Goal: Transaction & Acquisition: Purchase product/service

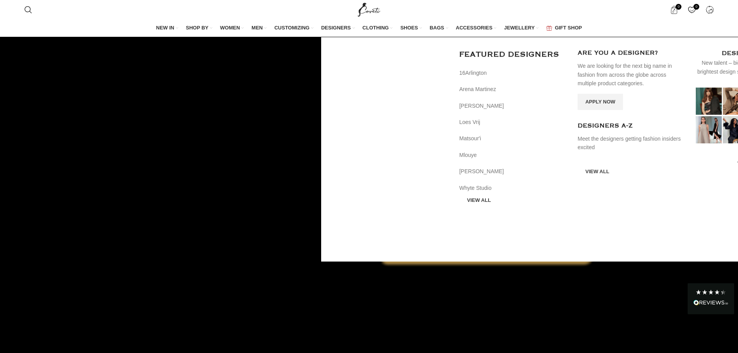
click at [351, 29] on span "DESIGNERS" at bounding box center [336, 27] width 30 height 7
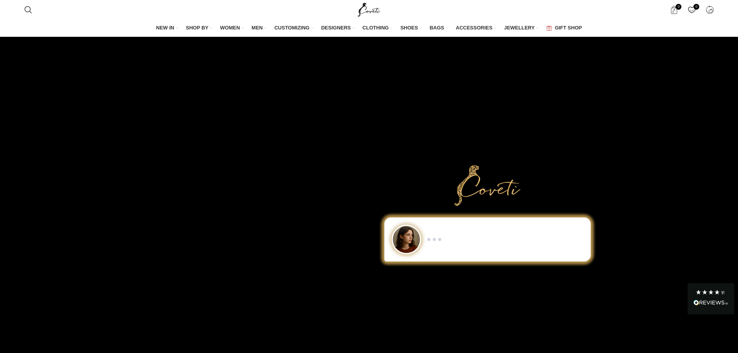
click at [470, 259] on div "Show me a black-and-white dress for an evening gala. I need minimalist men’s sn…" at bounding box center [487, 239] width 217 height 44
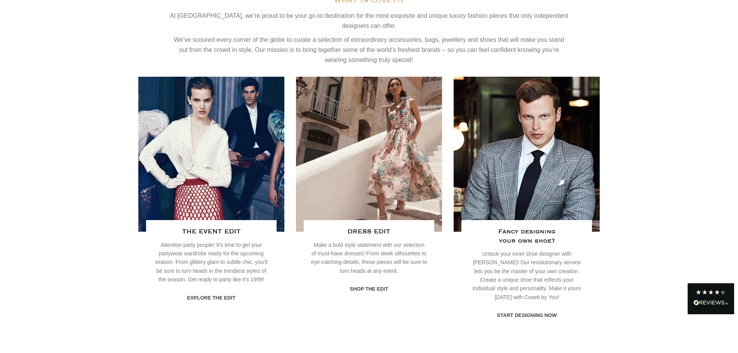
scroll to position [1628, 0]
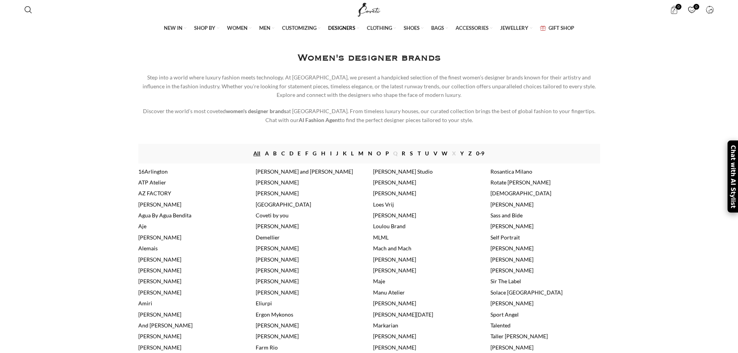
click at [267, 158] on link "A" at bounding box center [267, 153] width 4 height 9
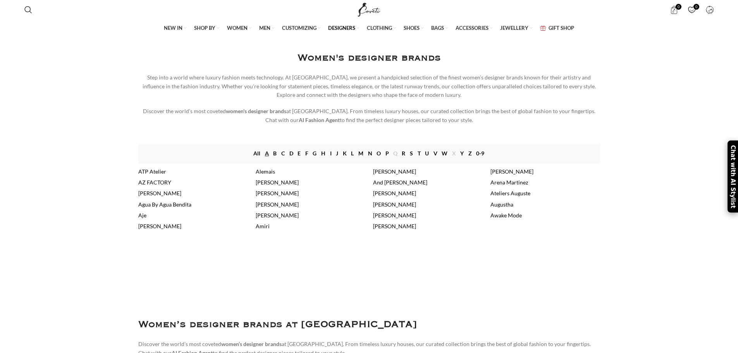
click at [140, 219] on link "Aje" at bounding box center [142, 215] width 8 height 7
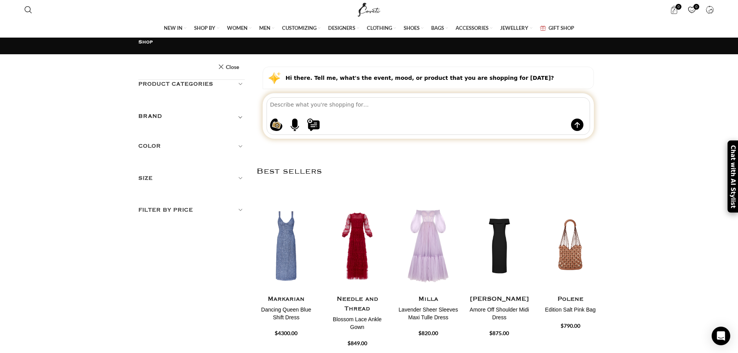
click at [323, 111] on textarea at bounding box center [430, 105] width 320 height 14
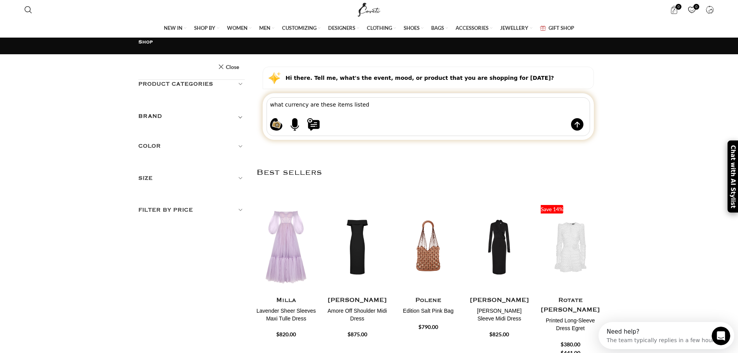
type textarea "what currency are these items listed n"
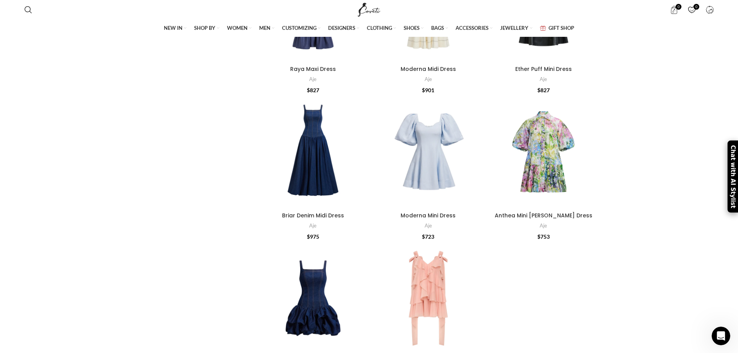
scroll to position [2751, 0]
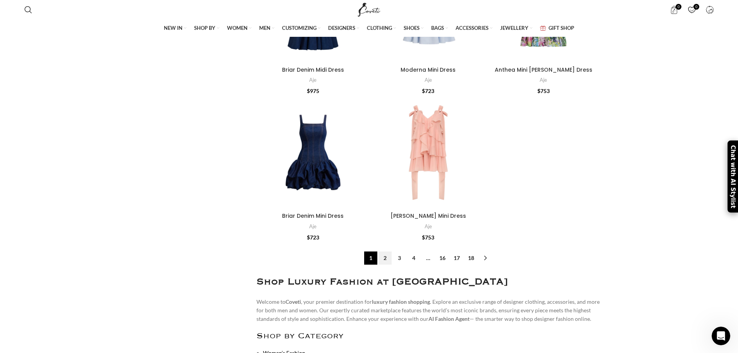
click at [386, 253] on link "2" at bounding box center [385, 258] width 13 height 13
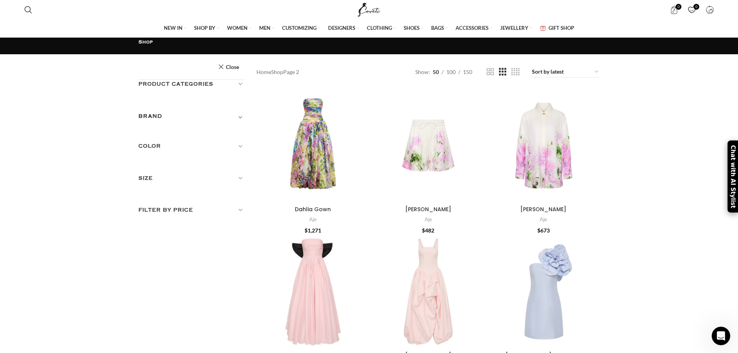
click at [195, 142] on h5 "Color" at bounding box center [191, 146] width 107 height 9
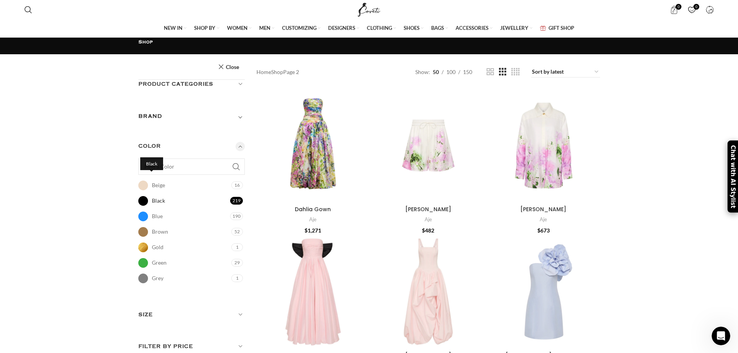
click at [148, 196] on span "Black" at bounding box center [143, 201] width 10 height 10
click at [243, 310] on h5 "Size" at bounding box center [191, 314] width 107 height 9
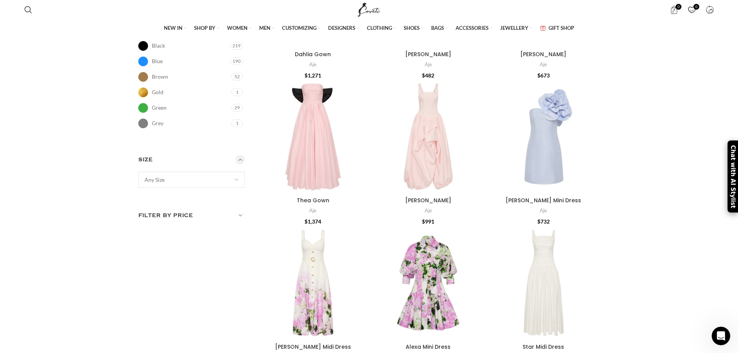
click at [196, 172] on span "Any Size" at bounding box center [191, 180] width 107 height 16
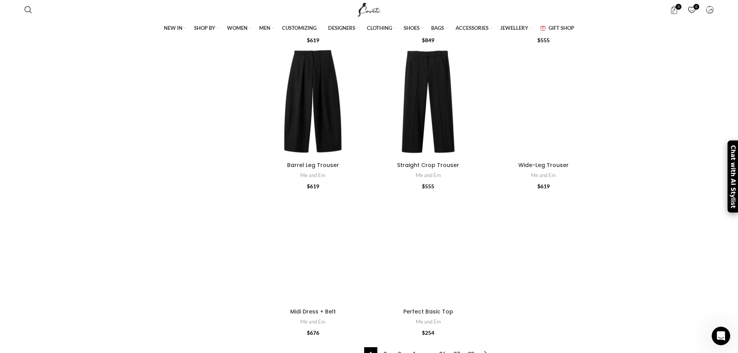
scroll to position [2364, 0]
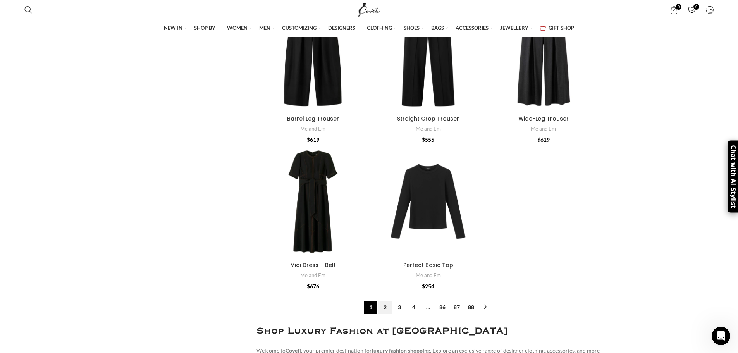
click at [384, 301] on link "2" at bounding box center [385, 307] width 13 height 13
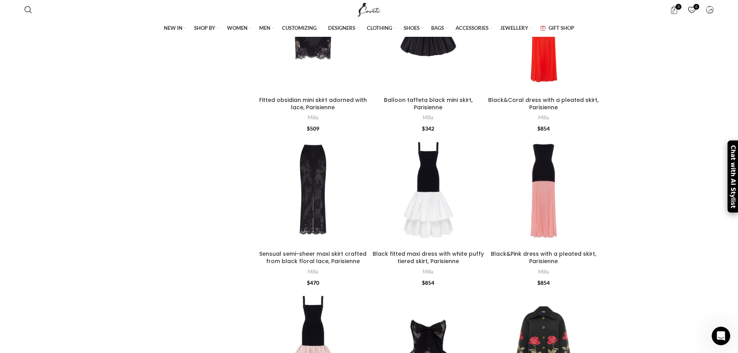
scroll to position [271, 0]
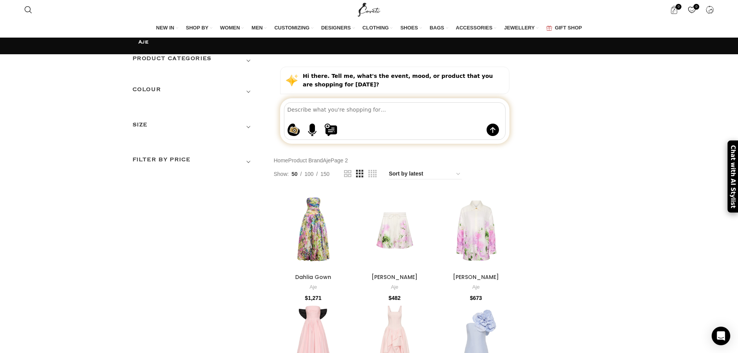
click at [303, 116] on textarea at bounding box center [397, 110] width 218 height 14
type textarea "aje wisteria dress"
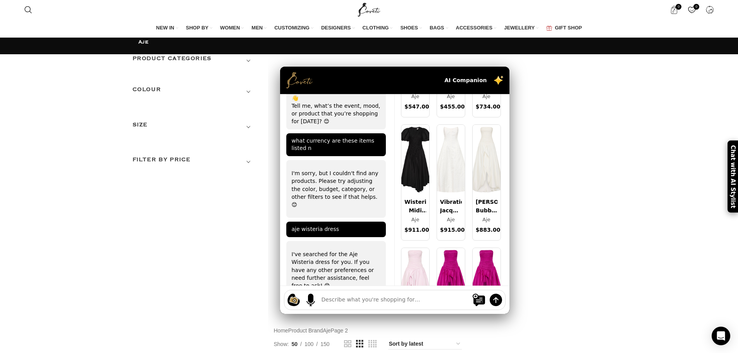
scroll to position [969, 0]
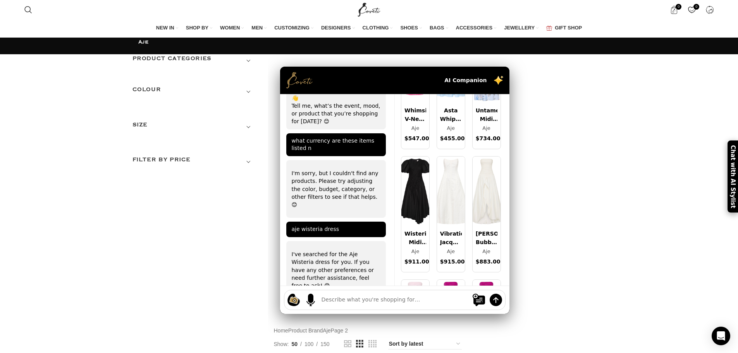
click at [419, 209] on img at bounding box center [415, 192] width 28 height 70
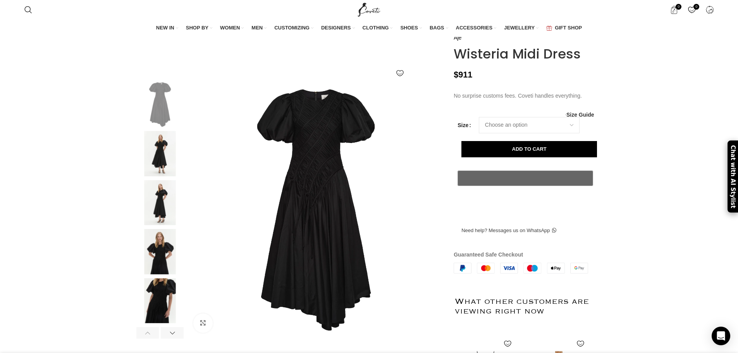
scroll to position [45, 0]
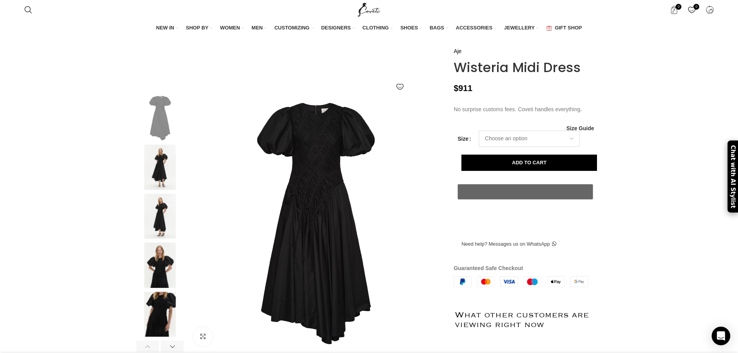
click at [550, 147] on select "Choose an option 4UK 6UK 8 UK 10 UK 12 UK 14 UK 16 UK" at bounding box center [529, 139] width 101 height 16
select select "16-uk"
click at [479, 147] on select "Choose an option 4UK 6UK 8 UK 10 UK 12 UK 14 UK 16 UK" at bounding box center [529, 139] width 101 height 16
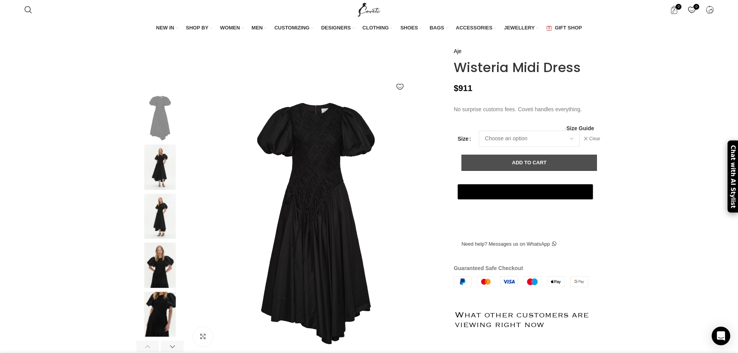
click at [558, 171] on button "Add to cart" at bounding box center [530, 163] width 136 height 16
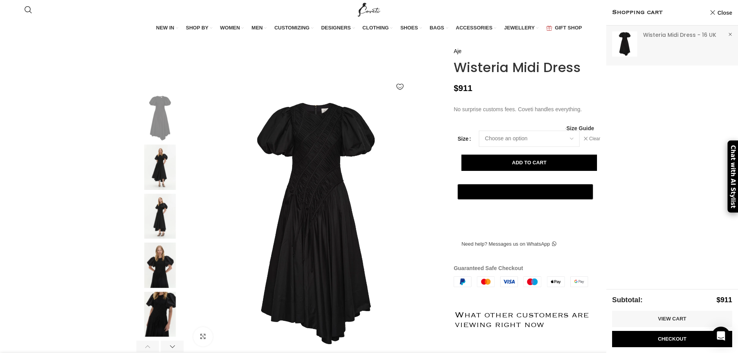
scroll to position [0, 408]
click at [668, 341] on link "Checkout" at bounding box center [672, 339] width 120 height 16
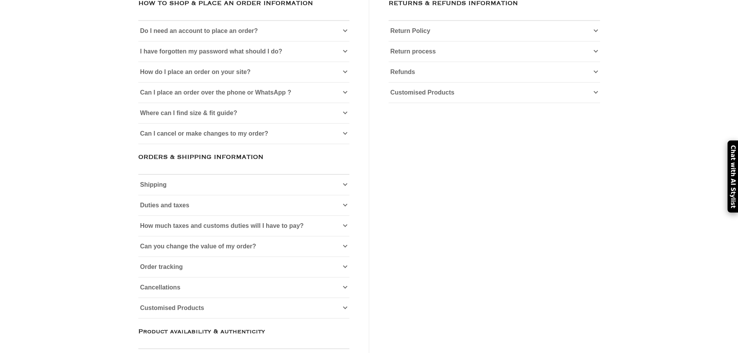
scroll to position [116, 0]
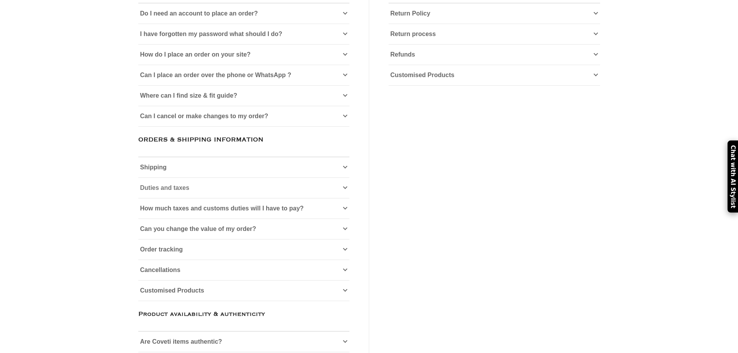
click at [343, 190] on icon at bounding box center [345, 188] width 5 height 5
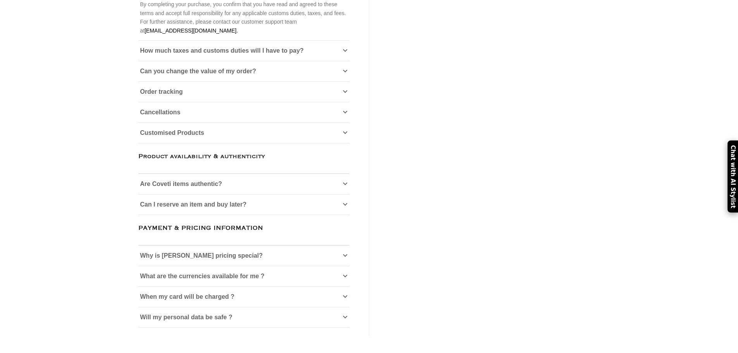
scroll to position [775, 0]
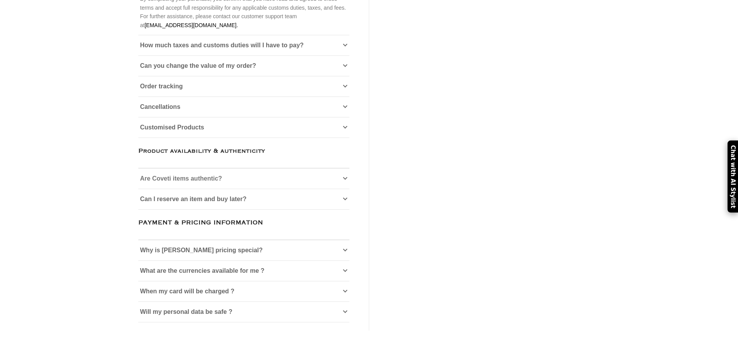
click at [334, 169] on link "Are Coveti items authentic?" at bounding box center [243, 179] width 211 height 20
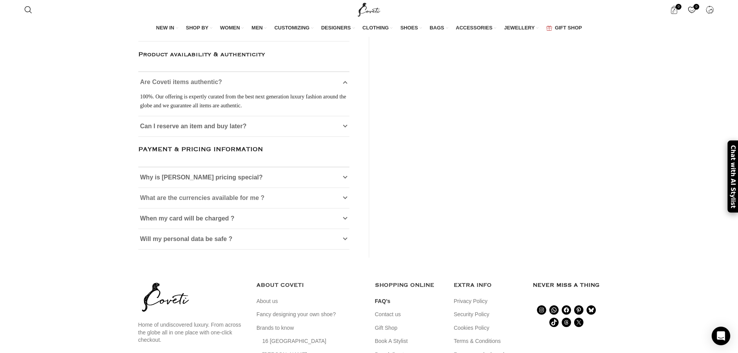
scroll to position [891, 0]
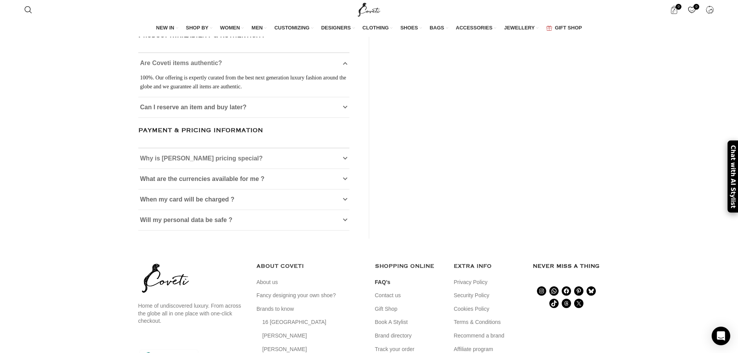
click at [331, 148] on link "Why is Coveti pricing special?" at bounding box center [243, 158] width 211 height 20
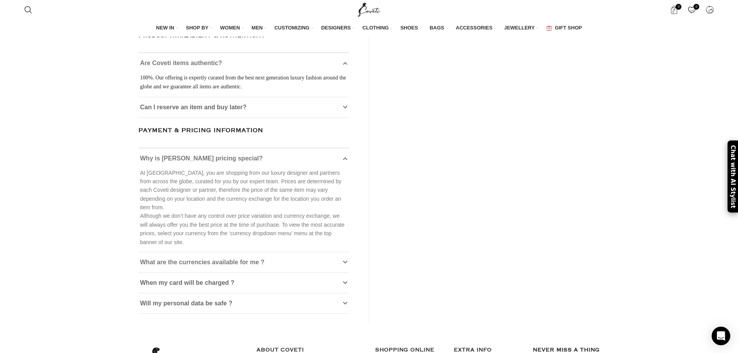
click at [339, 252] on link "What are the currencies available for me ?" at bounding box center [243, 262] width 211 height 20
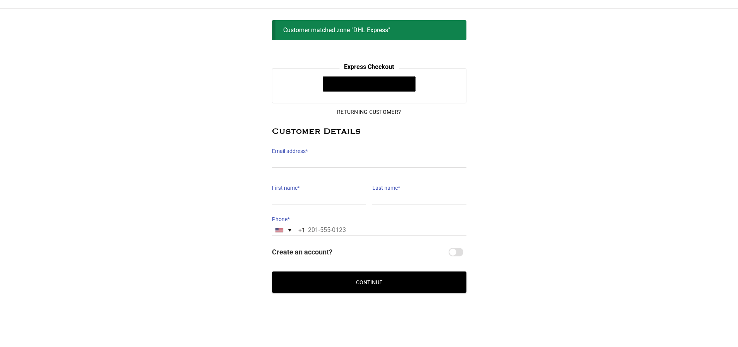
scroll to position [57, 0]
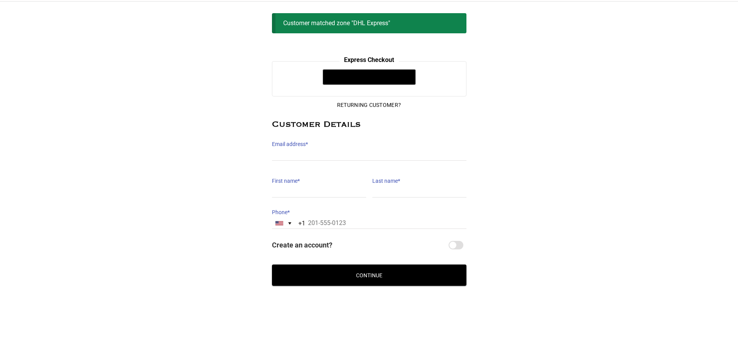
click at [372, 162] on div "Returning Customer? Customer Details Email address * Email address is a require…" at bounding box center [369, 174] width 195 height 156
click at [372, 157] on input "Email address *" at bounding box center [369, 155] width 195 height 11
type input "[EMAIL_ADDRESS][DOMAIN_NAME]"
type input "[PERSON_NAME]"
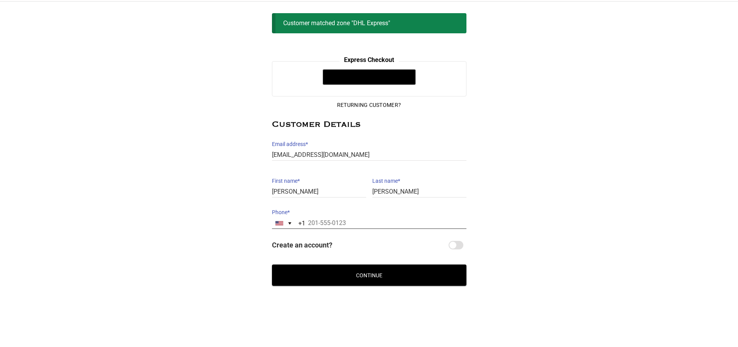
type input "[PHONE_NUMBER]"
click at [455, 248] on input "Create an account?" at bounding box center [456, 245] width 15 height 9
checkbox input "true"
click at [420, 271] on button "Continue" at bounding box center [369, 275] width 195 height 21
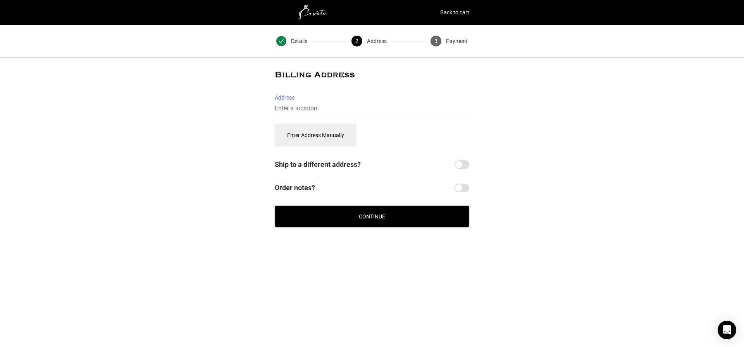
click at [340, 103] on label "Address" at bounding box center [372, 97] width 195 height 11
click at [340, 103] on input "Address" at bounding box center [372, 108] width 195 height 11
type input "[STREET_ADDRESS]"
select select "IE"
type input "[GEOGRAPHIC_DATA], [GEOGRAPHIC_DATA]"
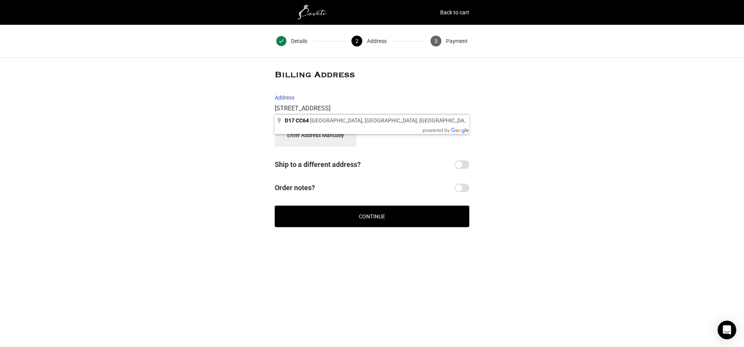
type input "[GEOGRAPHIC_DATA]"
type input "D17 CC64"
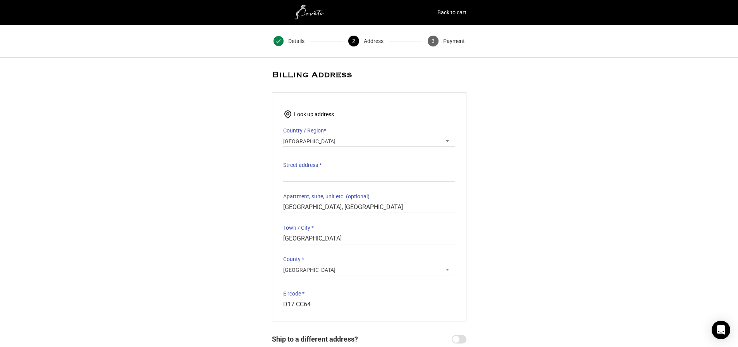
select select "D"
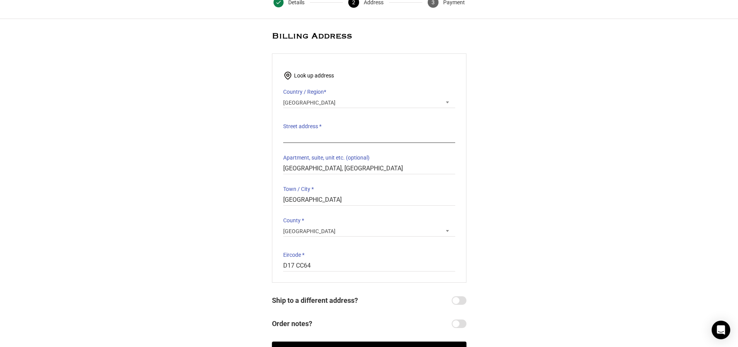
click at [383, 136] on input "Street address *" at bounding box center [369, 137] width 172 height 11
type input "18 Clonshaugh Lawn"
drag, startPoint x: 478, startPoint y: 163, endPoint x: 434, endPoint y: 163, distance: 43.4
click at [478, 163] on div "Express Checkout OR Returning Customer? Customer Details Email address * [EMAIL…" at bounding box center [369, 197] width 738 height 332
drag, startPoint x: 358, startPoint y: 169, endPoint x: 274, endPoint y: 170, distance: 83.3
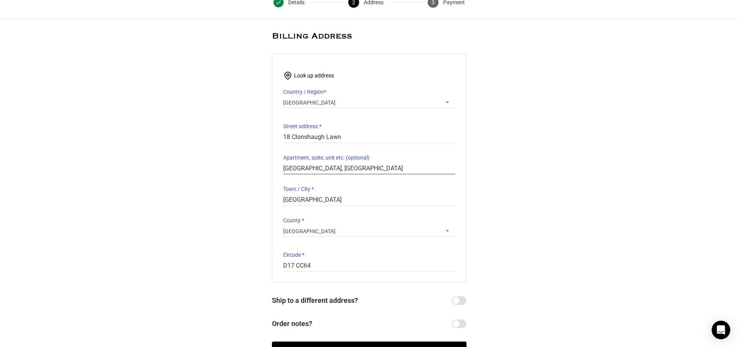
click at [274, 170] on div "Look up address Country / Region * Select a country / region… [GEOGRAPHIC_DATA]…" at bounding box center [369, 167] width 195 height 229
type input "Clonshaugh"
click at [309, 203] on input "[GEOGRAPHIC_DATA]" at bounding box center [369, 200] width 172 height 11
type input "[GEOGRAPHIC_DATA] 17"
click at [226, 211] on div "Express Checkout OR Returning Customer? Customer Details Email address * [EMAIL…" at bounding box center [369, 197] width 738 height 332
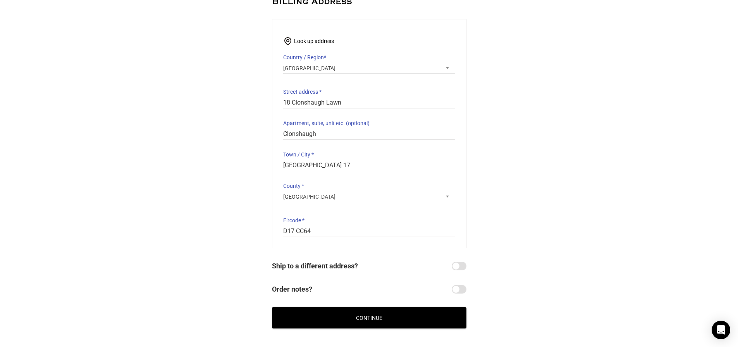
scroll to position [116, 0]
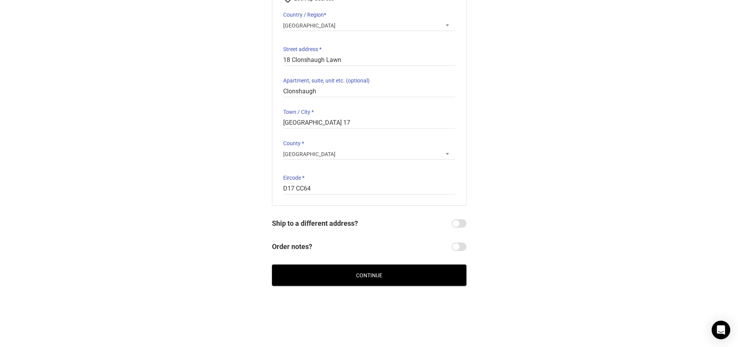
click at [329, 269] on button "Continue" at bounding box center [369, 275] width 195 height 21
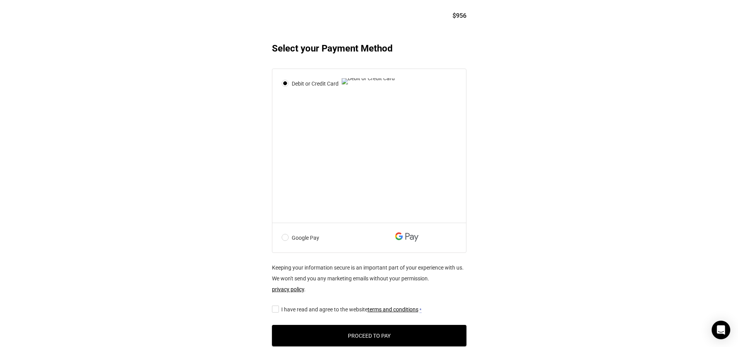
scroll to position [374, 0]
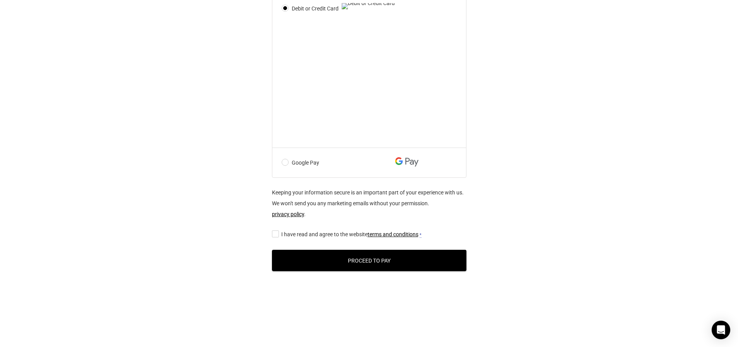
click at [284, 170] on li "Google Pay" at bounding box center [369, 163] width 194 height 30
click at [286, 162] on label "Google Pay" at bounding box center [352, 162] width 140 height 11
click at [0, 0] on input "Google Pay" at bounding box center [0, 0] width 0 height 0
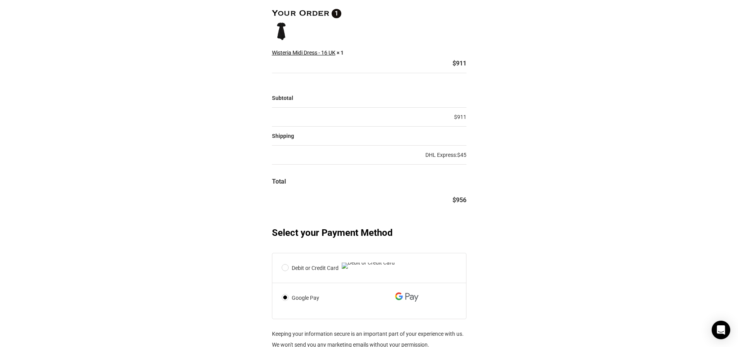
scroll to position [88, 0]
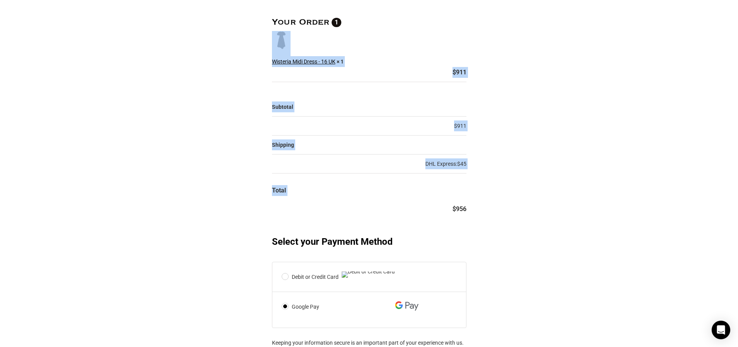
drag, startPoint x: 489, startPoint y: 208, endPoint x: 448, endPoint y: 208, distance: 40.7
click at [448, 208] on div "Express Checkout OR Returning Customer? Customer Details Email address * [EMAIL…" at bounding box center [369, 203] width 738 height 431
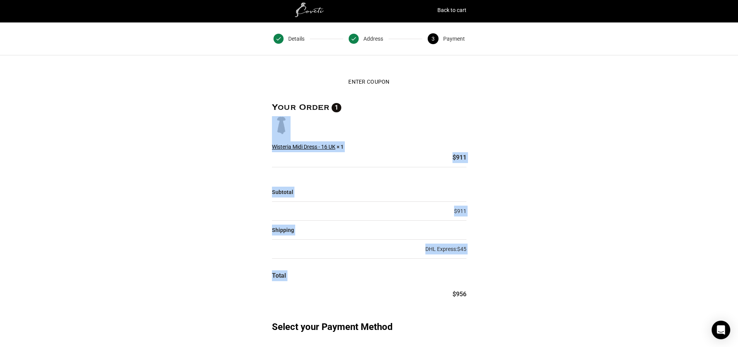
scroll to position [0, 0]
